Goal: Task Accomplishment & Management: Use online tool/utility

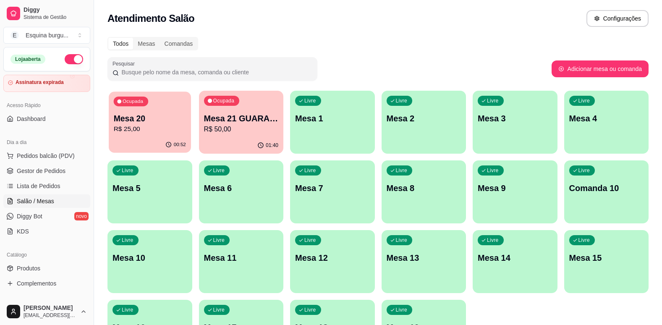
click at [172, 111] on div "Ocupada Mesa 20 R$ 25,00" at bounding box center [150, 113] width 82 height 45
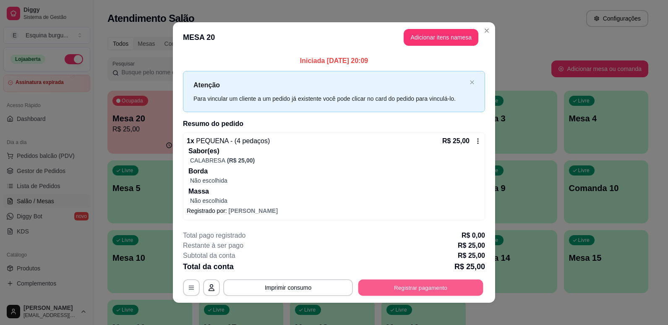
click at [405, 287] on button "Registrar pagamento" at bounding box center [420, 287] width 125 height 16
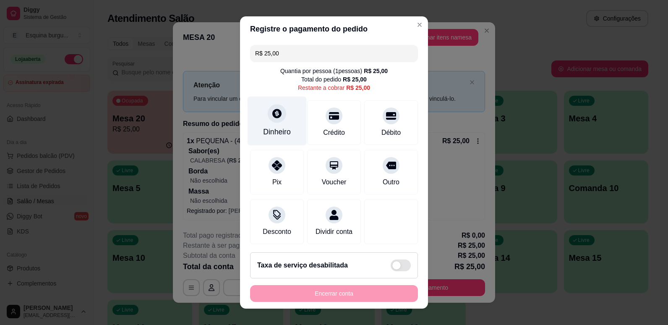
click at [274, 124] on div "Dinheiro" at bounding box center [277, 120] width 59 height 49
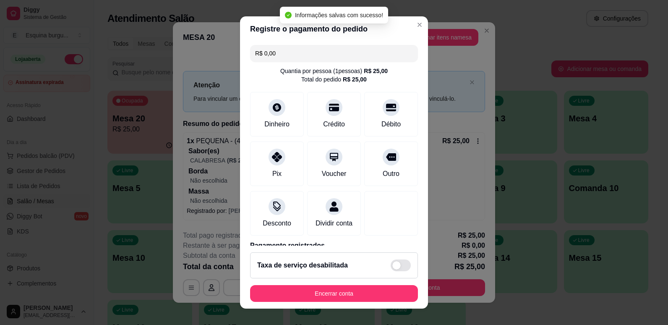
type input "R$ 0,00"
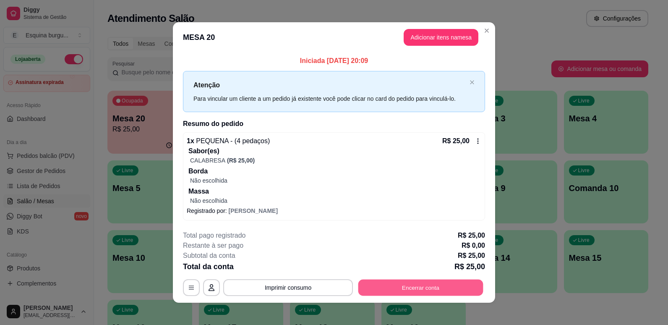
click at [404, 292] on button "Encerrar conta" at bounding box center [420, 287] width 125 height 16
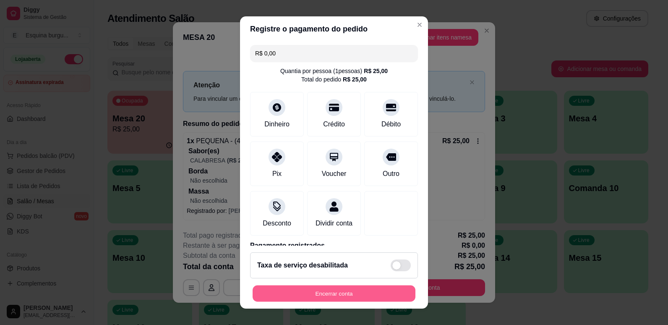
click at [343, 290] on button "Encerrar conta" at bounding box center [334, 293] width 163 height 16
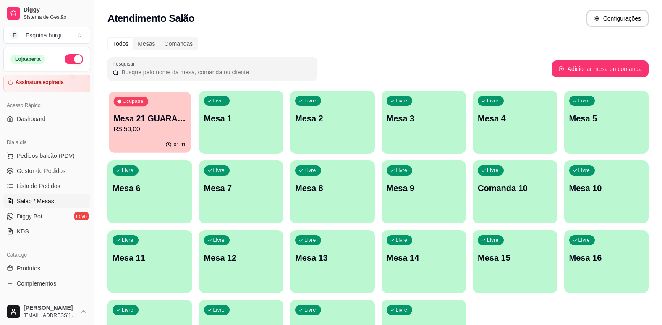
click at [165, 115] on p "Mesa 21 GUARANA DA AMAZONIA" at bounding box center [150, 118] width 72 height 11
